Goal: Communication & Community: Answer question/provide support

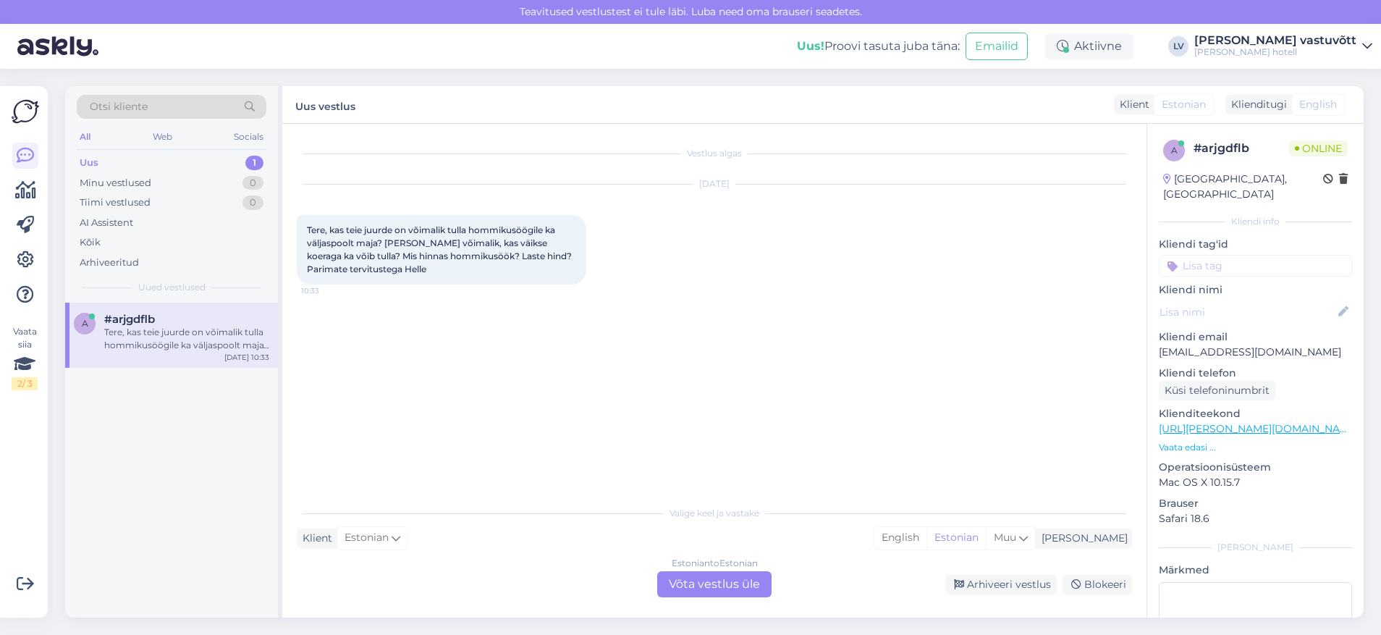
click at [705, 586] on div "Estonian to Estonian Võta vestlus üle" at bounding box center [714, 584] width 114 height 26
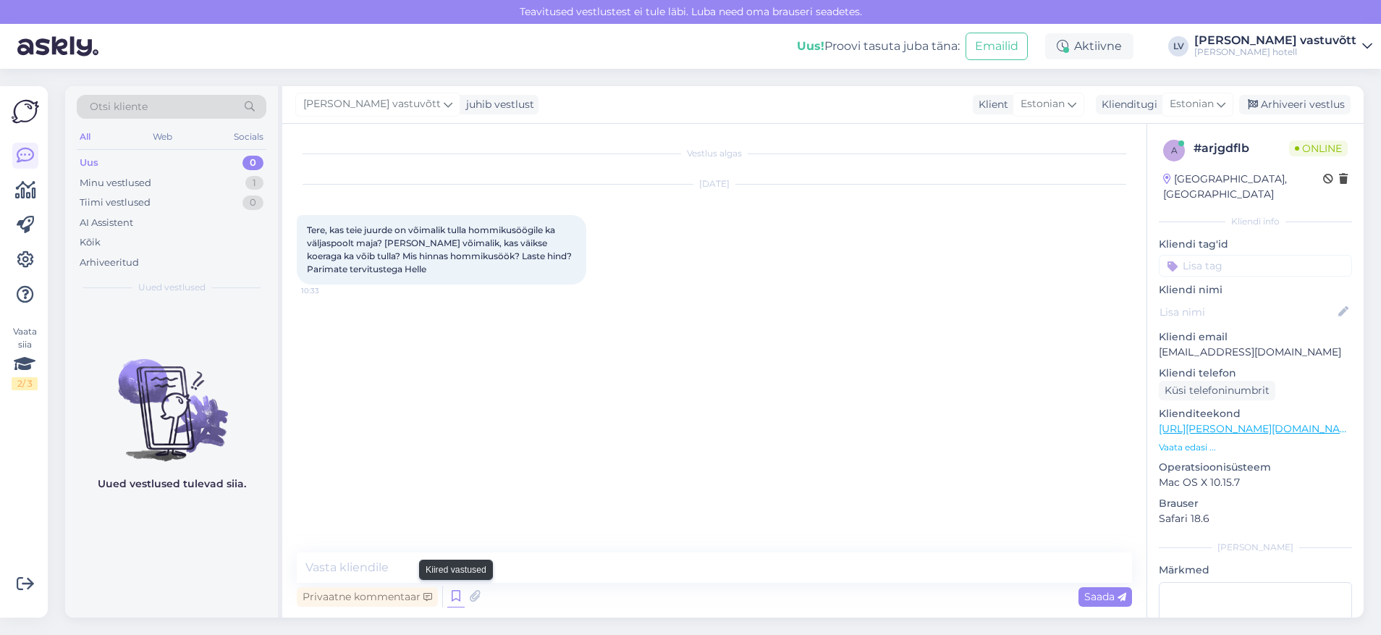
click at [454, 596] on icon at bounding box center [455, 597] width 17 height 22
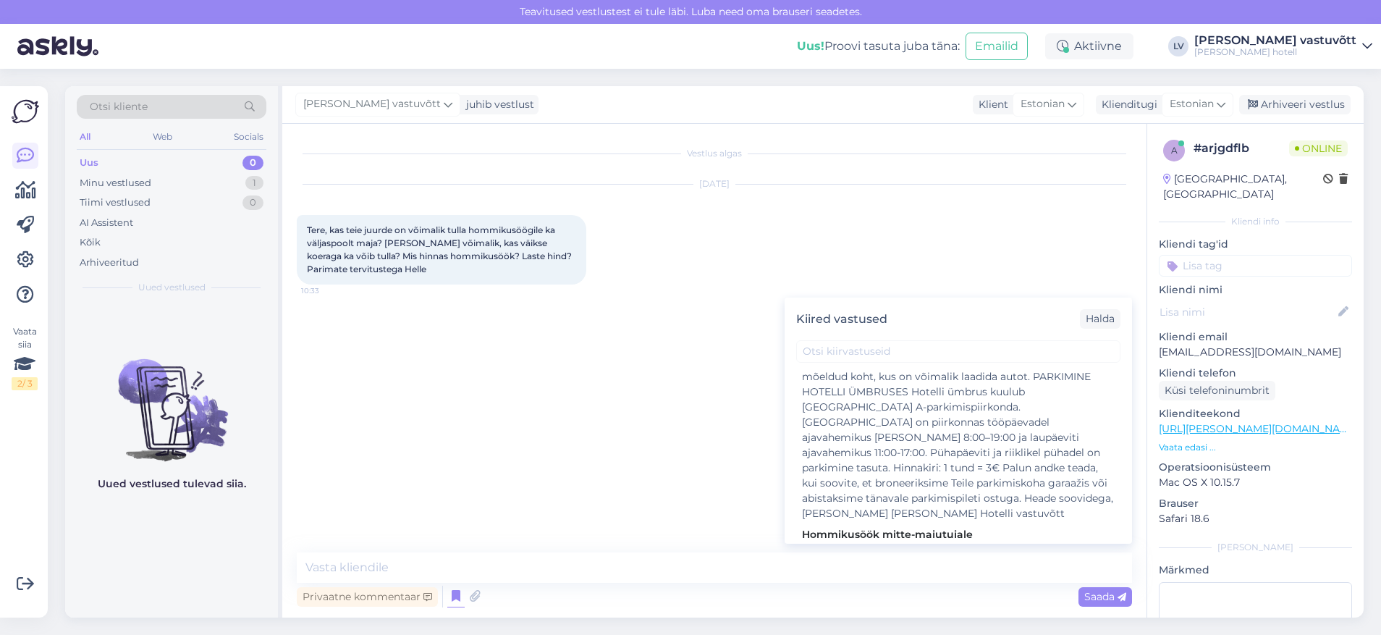
scroll to position [1303, 0]
click at [933, 544] on div "Tere! Täname Teid kirja eest! Üldjuhul lubame külalistel väljastpoolt hotelli t…" at bounding box center [958, 597] width 313 height 106
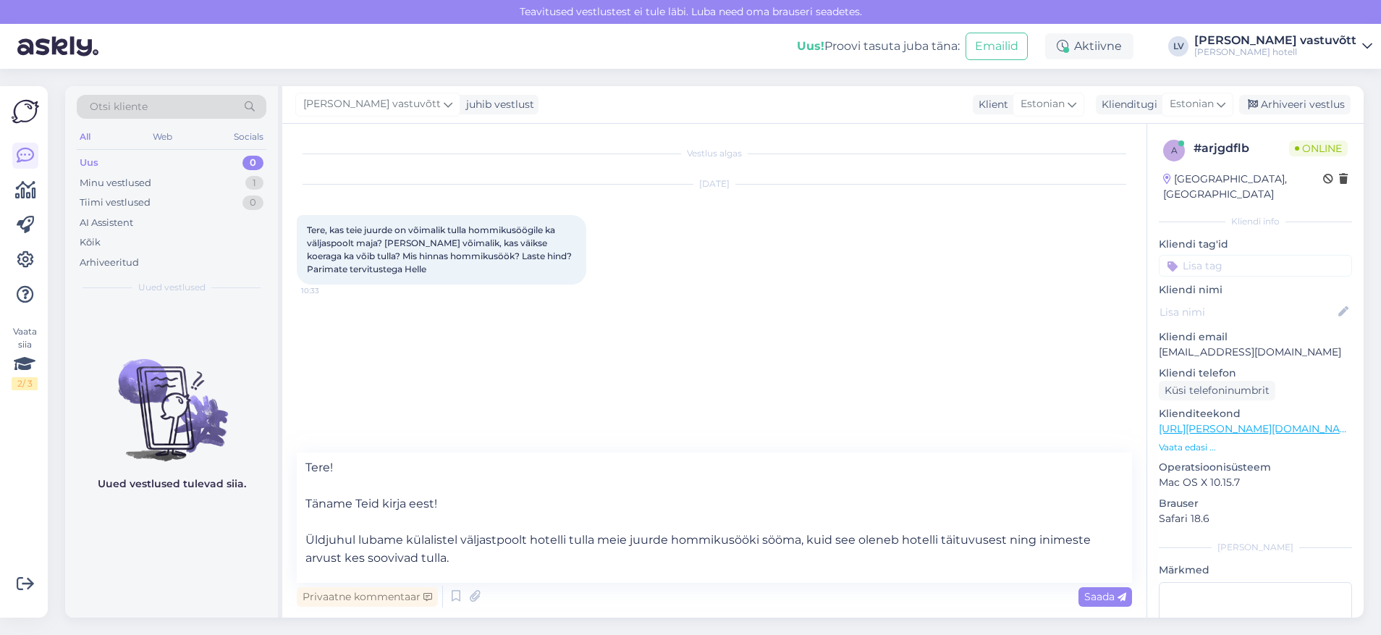
scroll to position [72, 0]
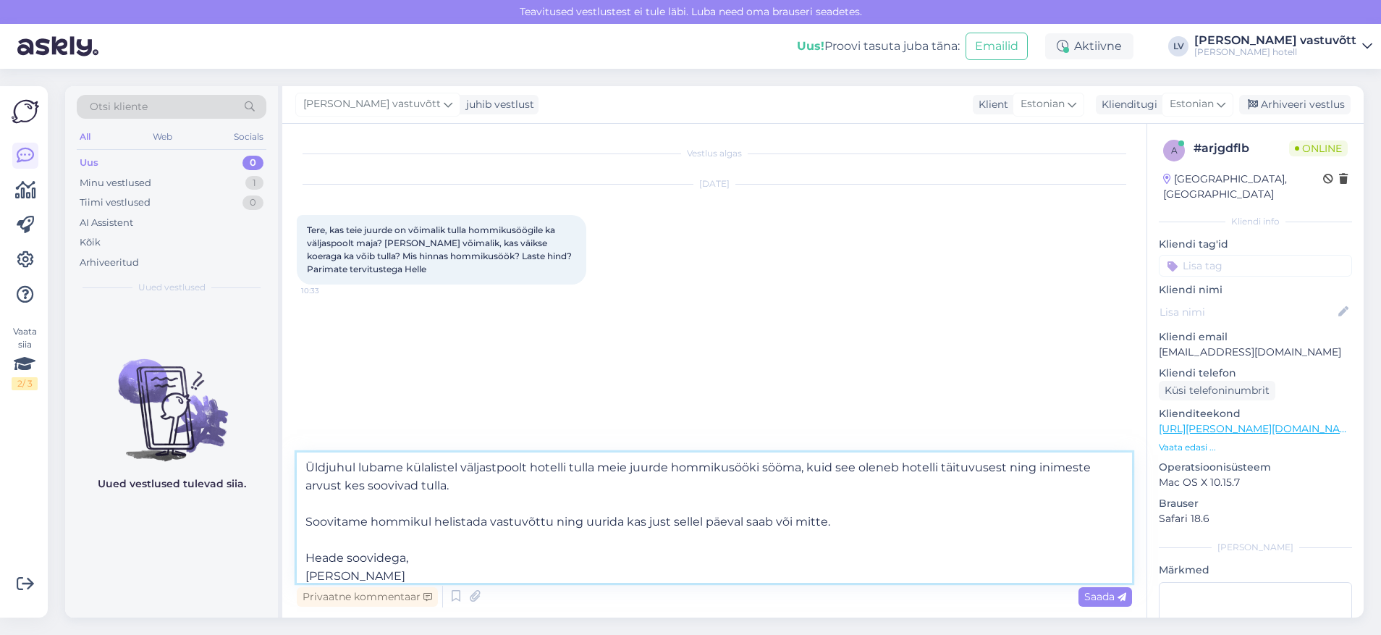
click at [860, 531] on textarea "Tere! Täname Teid kirja eest! Üldjuhul lubame külalistel väljastpoolt hotelli t…" at bounding box center [714, 517] width 835 height 130
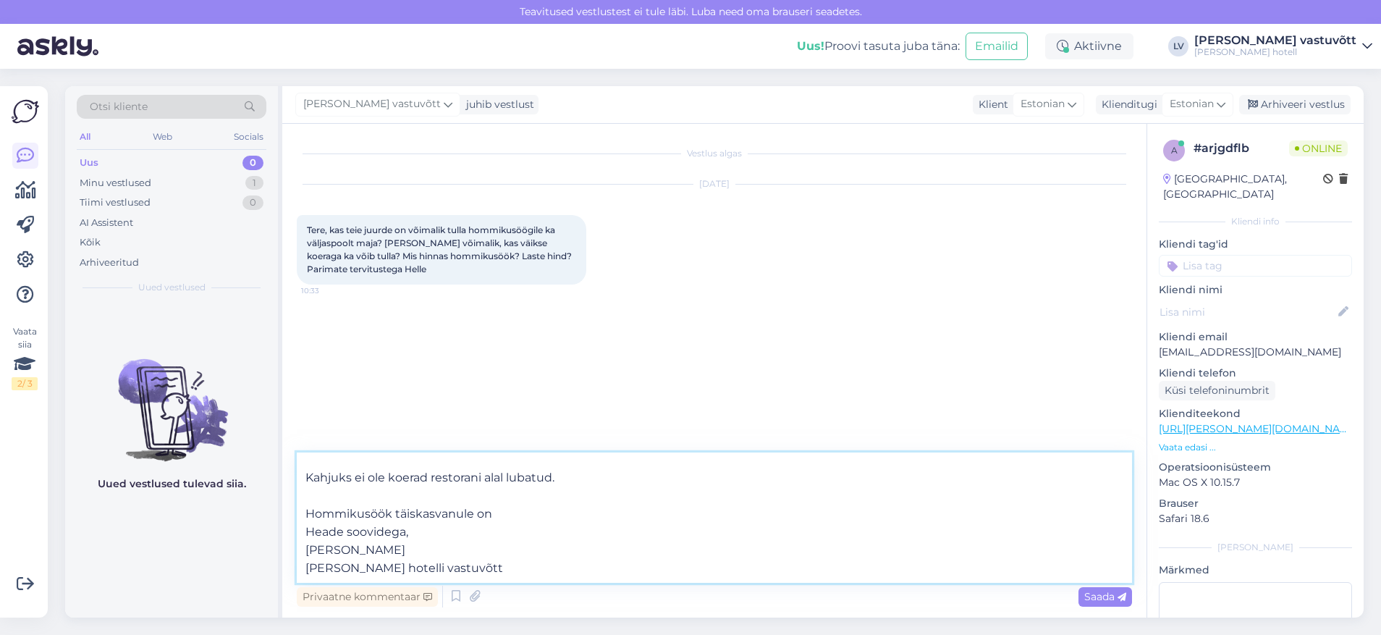
scroll to position [171, 0]
click at [659, 494] on textarea "Tere! Täname Teid kirja eest! Üldjuhul lubame külalistel väljastpoolt hotelli t…" at bounding box center [714, 517] width 835 height 130
click at [791, 497] on textarea "Tere! Täname Teid kirja eest! Üldjuhul lubame külalistel väljastpoolt hotelli t…" at bounding box center [714, 517] width 835 height 130
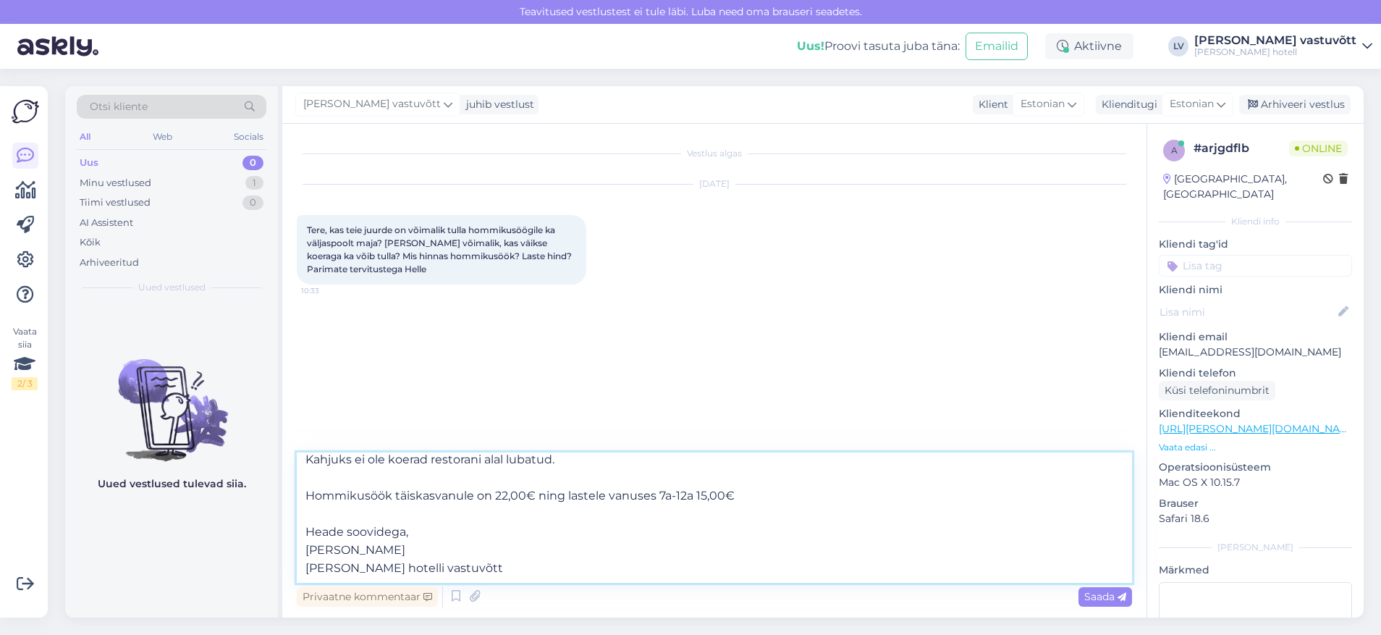
drag, startPoint x: 364, startPoint y: 557, endPoint x: 308, endPoint y: 556, distance: 56.5
click at [308, 556] on textarea "Tere! Täname Teid kirja eest! Üldjuhul lubame külalistel väljastpoolt hotelli t…" at bounding box center [714, 517] width 835 height 130
click at [307, 556] on textarea "Tere! Täname Teid kirja eest! Üldjuhul lubame külalistel väljastpoolt hotelli t…" at bounding box center [714, 517] width 835 height 130
drag, startPoint x: 361, startPoint y: 552, endPoint x: 306, endPoint y: 553, distance: 55.0
click at [306, 553] on textarea "Tere! Täname Teid kirja eest! Üldjuhul lubame külalistel väljastpoolt hotelli t…" at bounding box center [714, 517] width 835 height 130
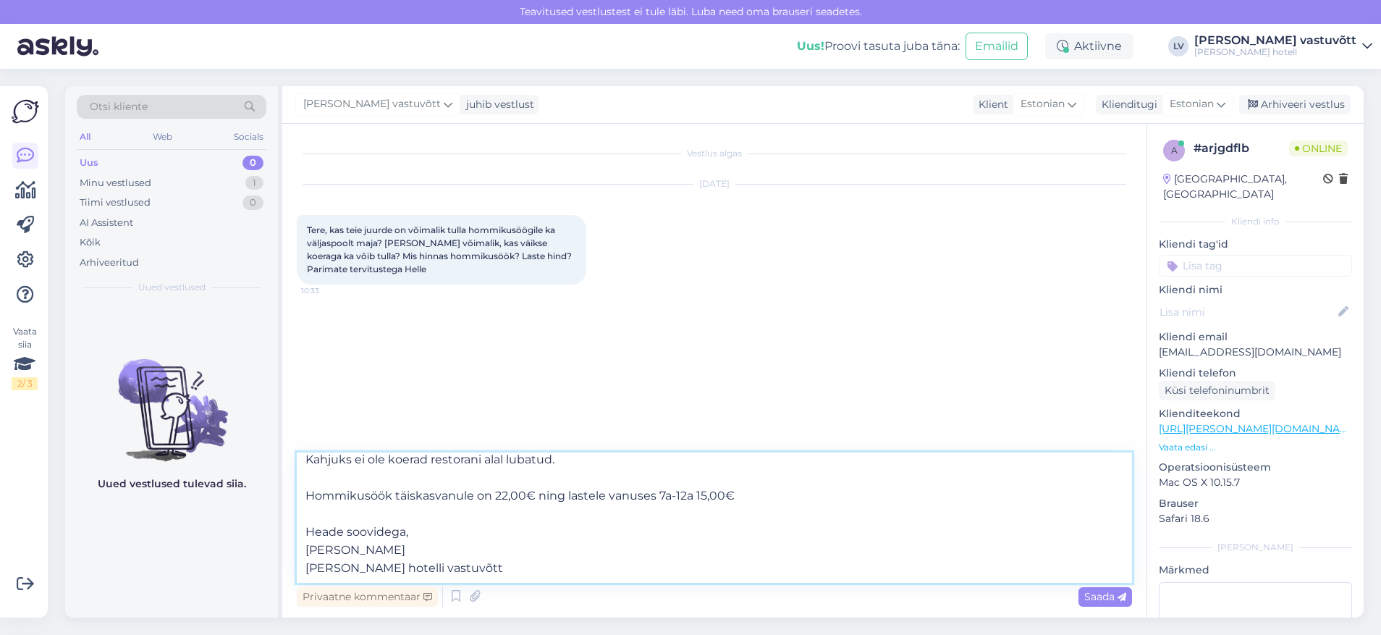
scroll to position [189, 0]
type textarea "Tere! Täname Teid kirja eest! Üldjuhul lubame külalistel väljastpoolt hotelli t…"
drag, startPoint x: 1102, startPoint y: 591, endPoint x: 1380, endPoint y: 500, distance: 291.6
click at [1104, 591] on span "Saada" at bounding box center [1105, 596] width 42 height 13
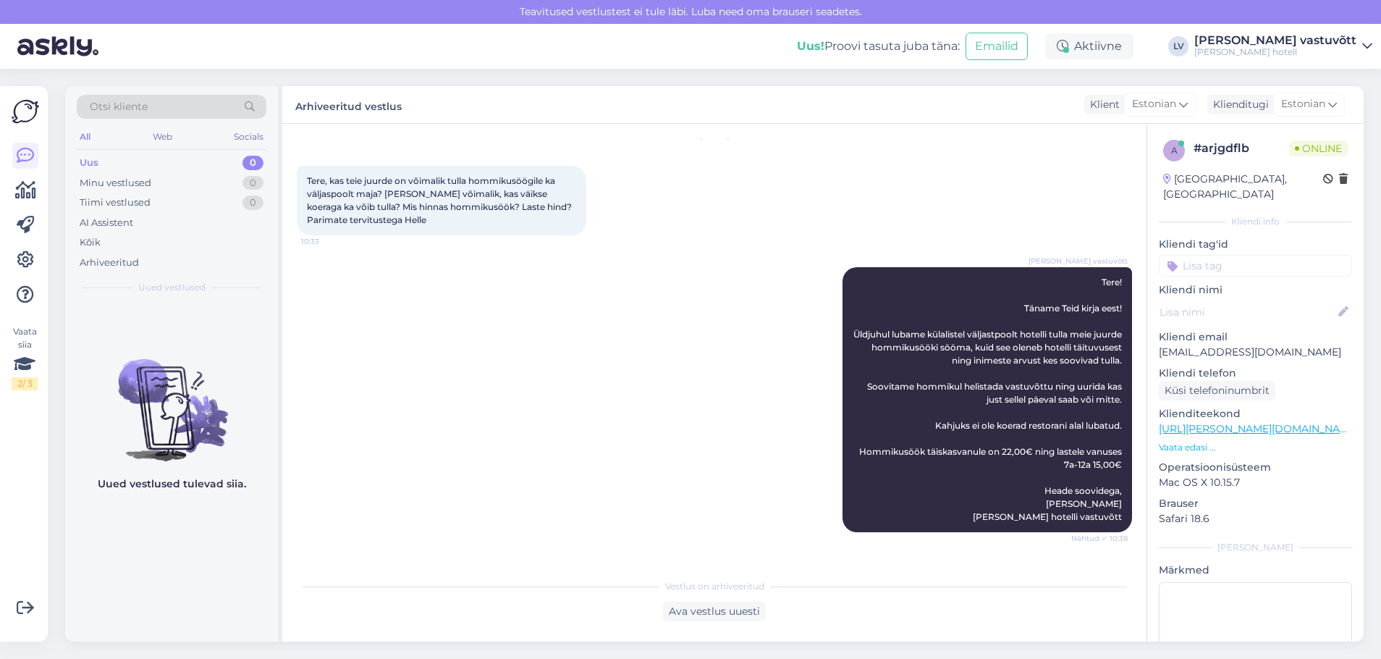
scroll to position [96, 0]
